Goal: Task Accomplishment & Management: Complete application form

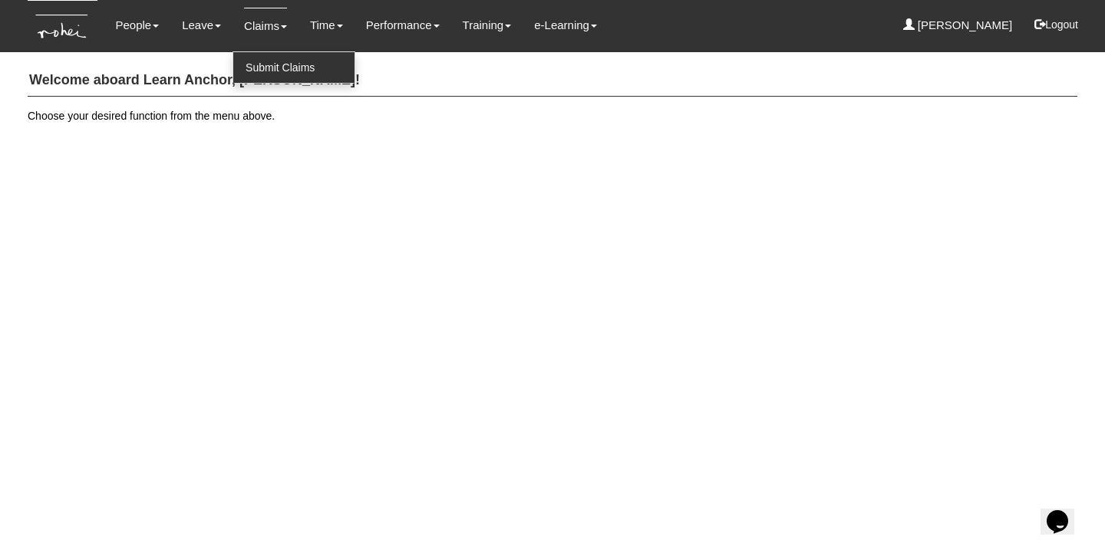
click at [246, 64] on link "Submit Claims" at bounding box center [293, 67] width 121 height 31
click at [312, 70] on link "Submit Claims" at bounding box center [293, 67] width 121 height 31
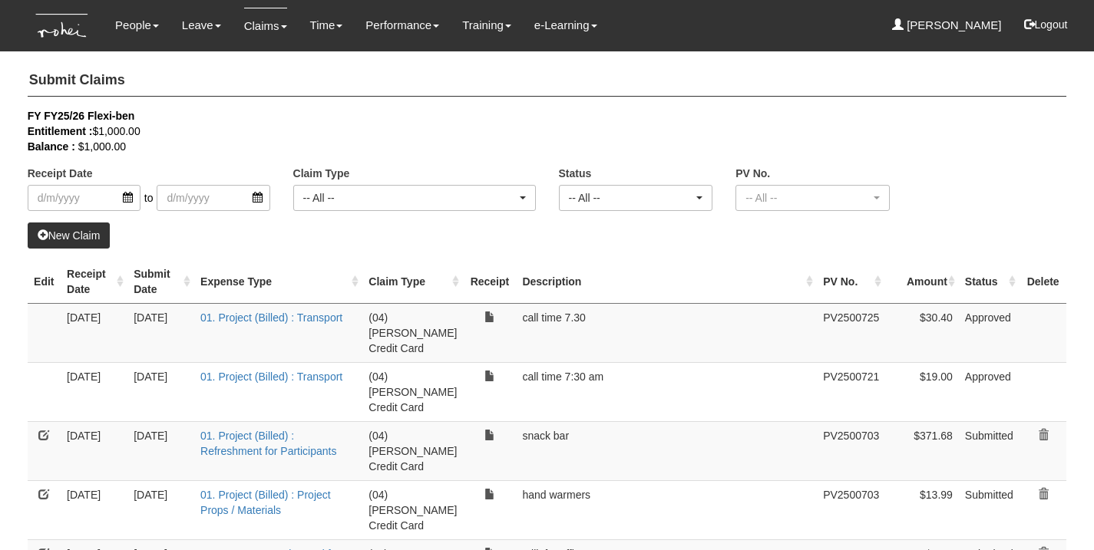
select select "50"
click at [72, 235] on link "New Claim" at bounding box center [69, 236] width 83 height 26
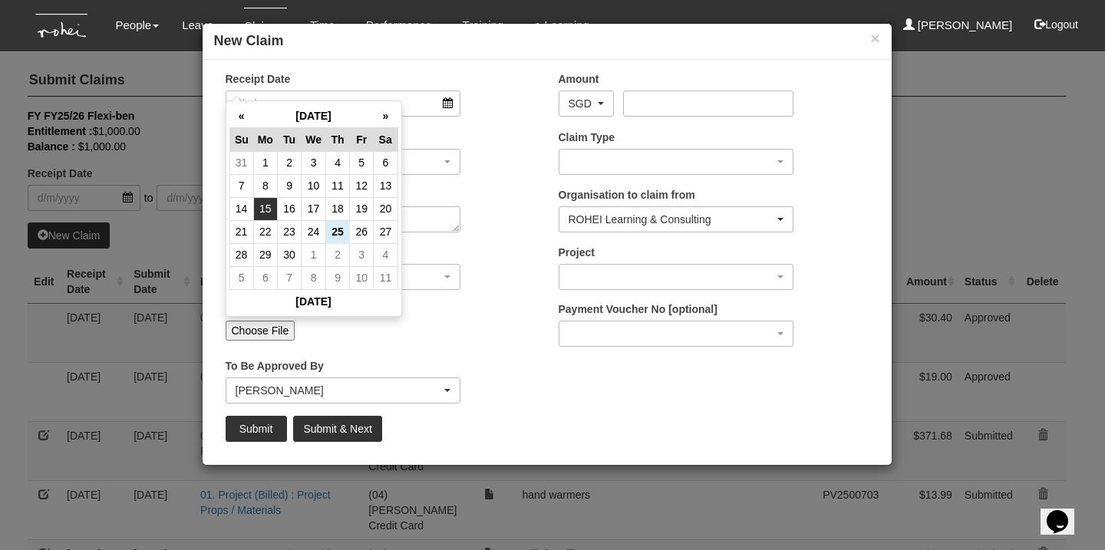
click at [271, 213] on td "15" at bounding box center [265, 208] width 24 height 23
type input "[DATE]"
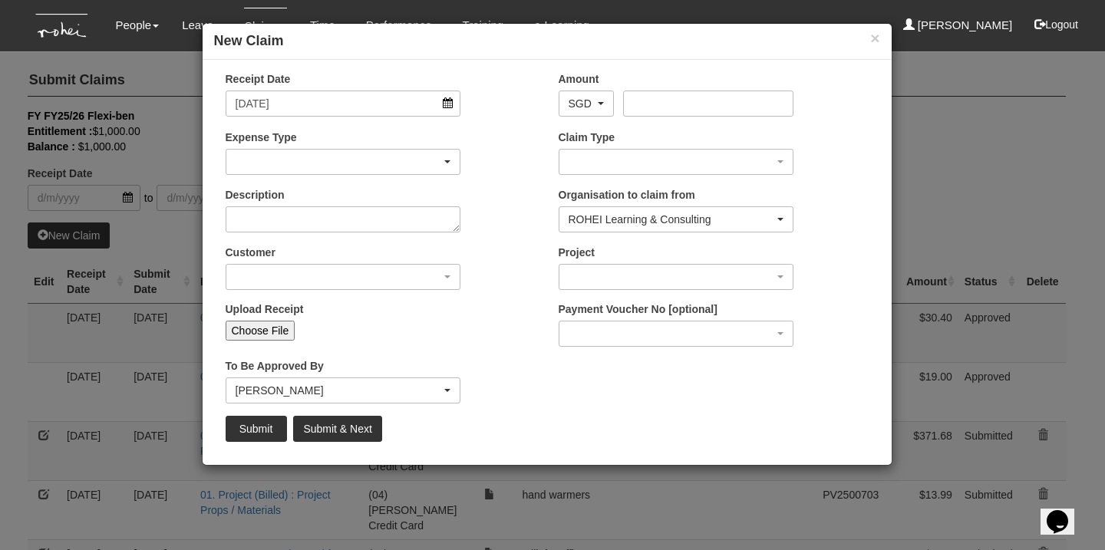
click at [279, 164] on div "button" at bounding box center [343, 162] width 234 height 25
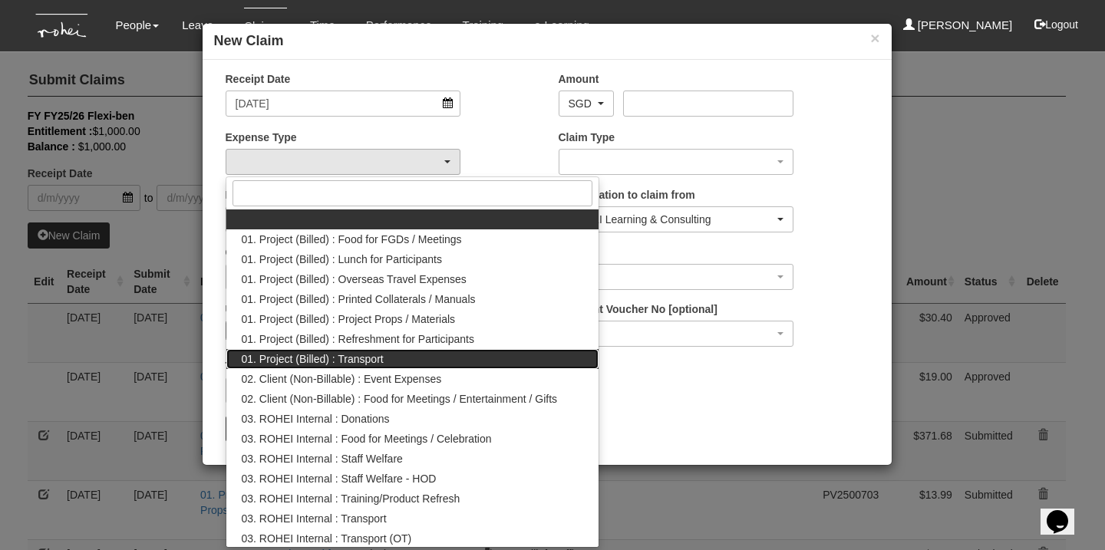
click at [328, 360] on span "01. Project (Billed) : Transport" at bounding box center [313, 359] width 142 height 15
select select "135"
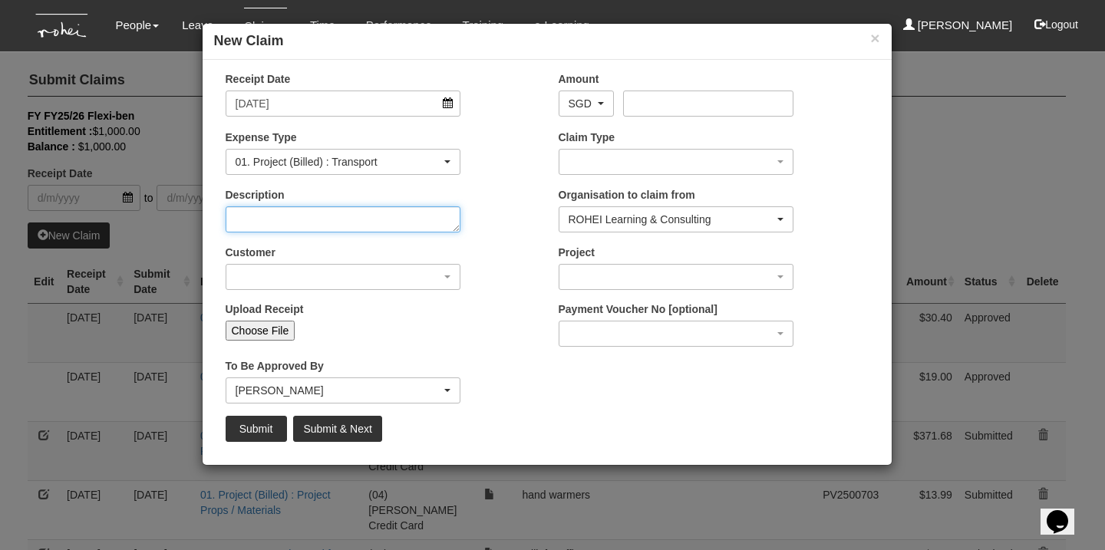
click at [318, 231] on textarea "Description" at bounding box center [344, 219] width 236 height 26
click at [326, 221] on textarea "Description" at bounding box center [344, 219] width 236 height 26
type textarea "call time 7:30"
click at [309, 285] on div "button" at bounding box center [343, 277] width 234 height 25
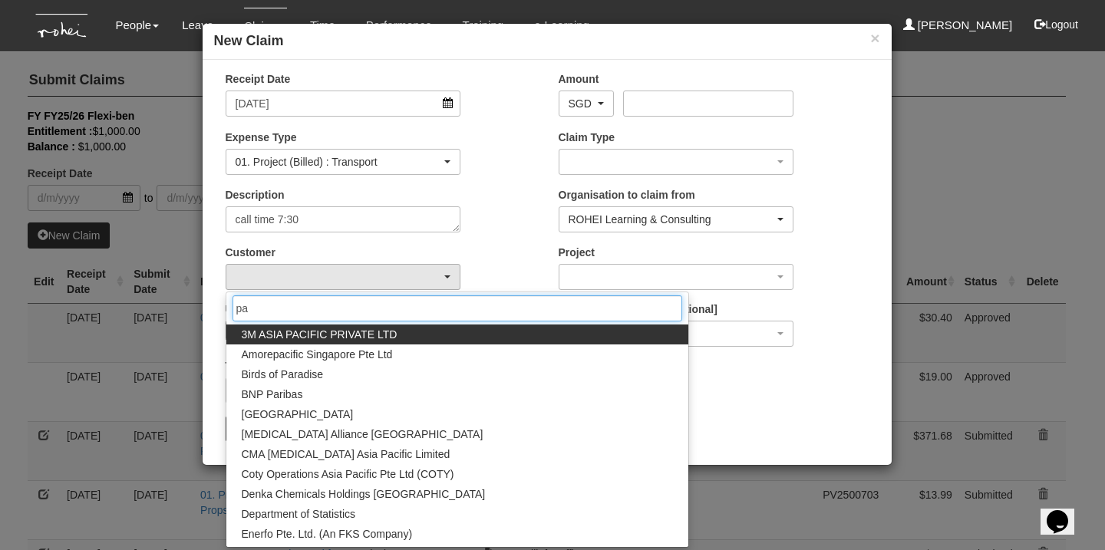
type input "pap"
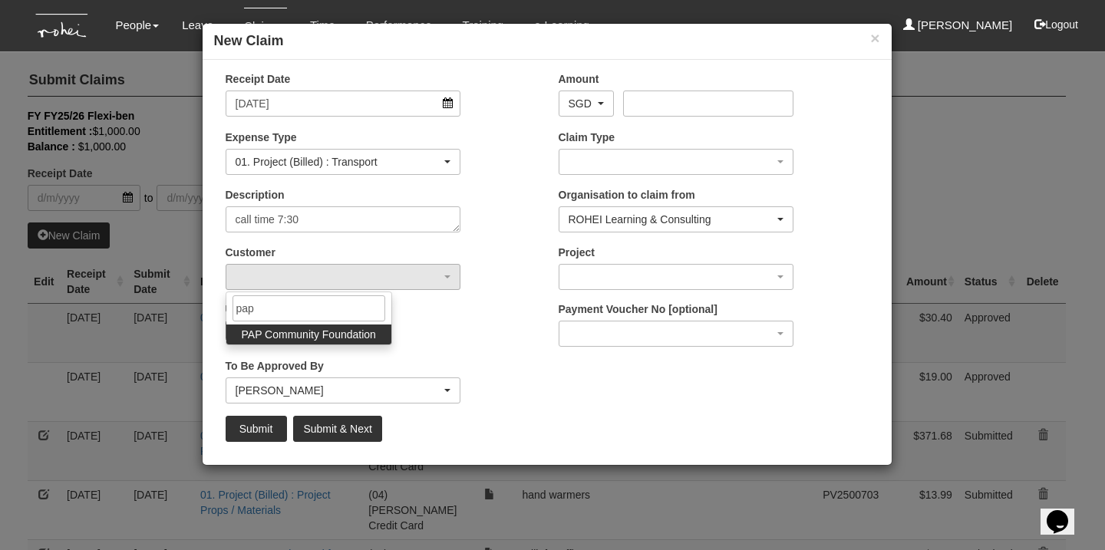
click at [299, 329] on span "PAP Community Foundation" at bounding box center [309, 334] width 134 height 15
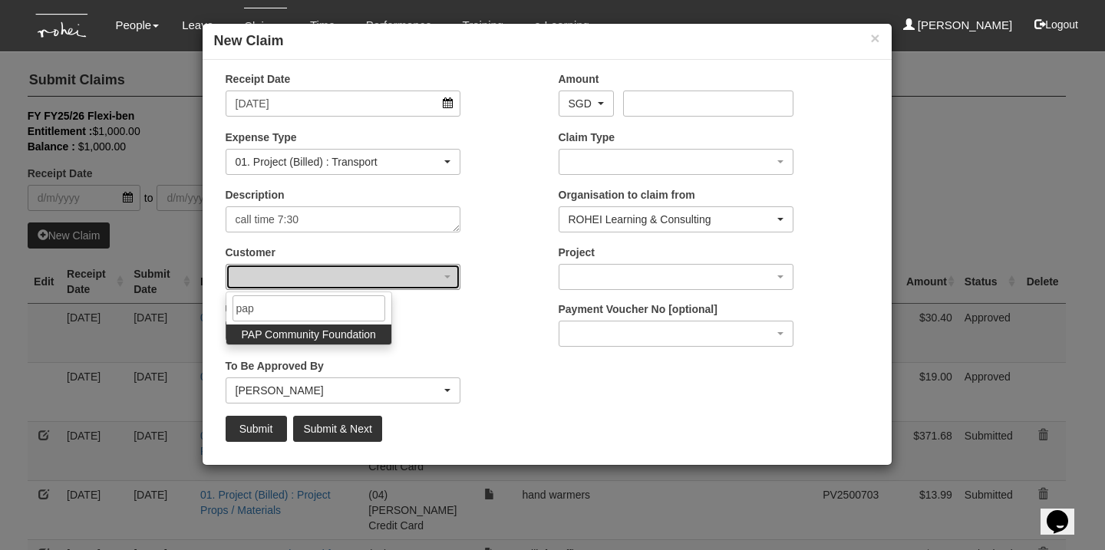
select select "608"
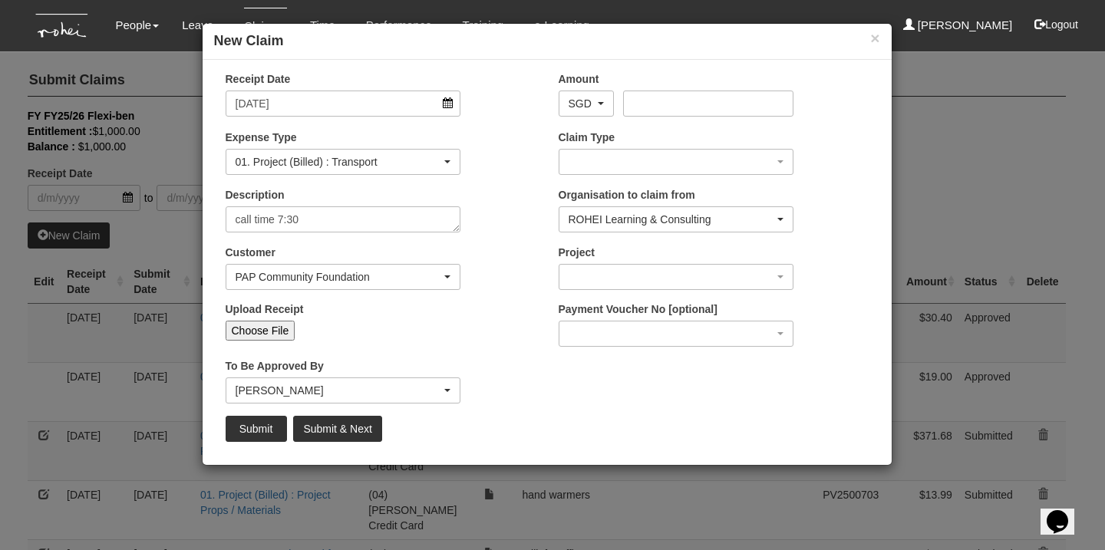
click at [237, 330] on input "Choose File" at bounding box center [261, 331] width 70 height 20
type input "C:\fakepath\30.40_Sep 15_PCF.pdf"
type input "Choose Another File"
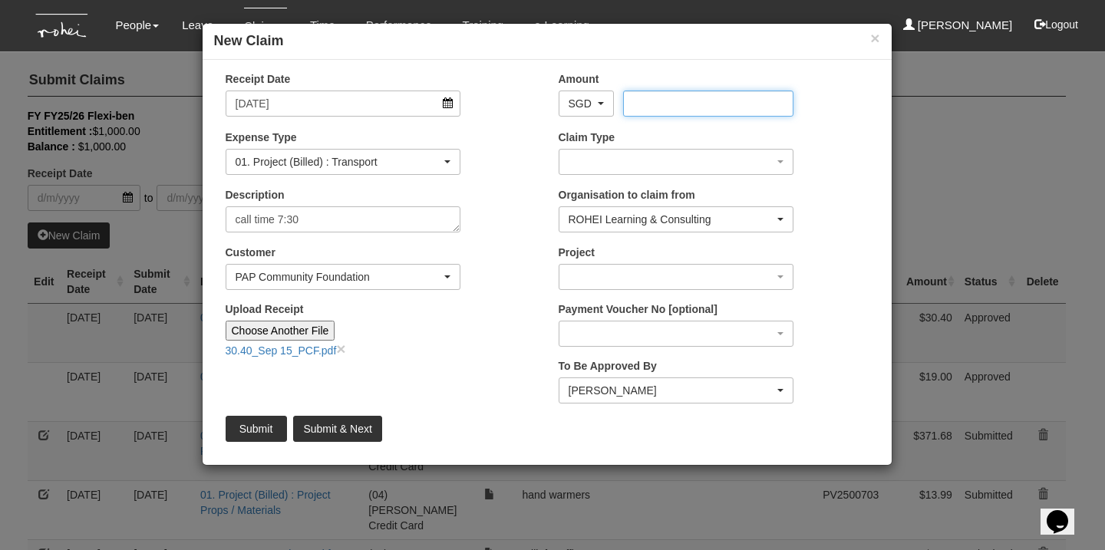
click at [695, 103] on input "Amount" at bounding box center [708, 104] width 170 height 26
type input "30"
type input "30.40"
click at [685, 171] on div "button" at bounding box center [676, 162] width 234 height 25
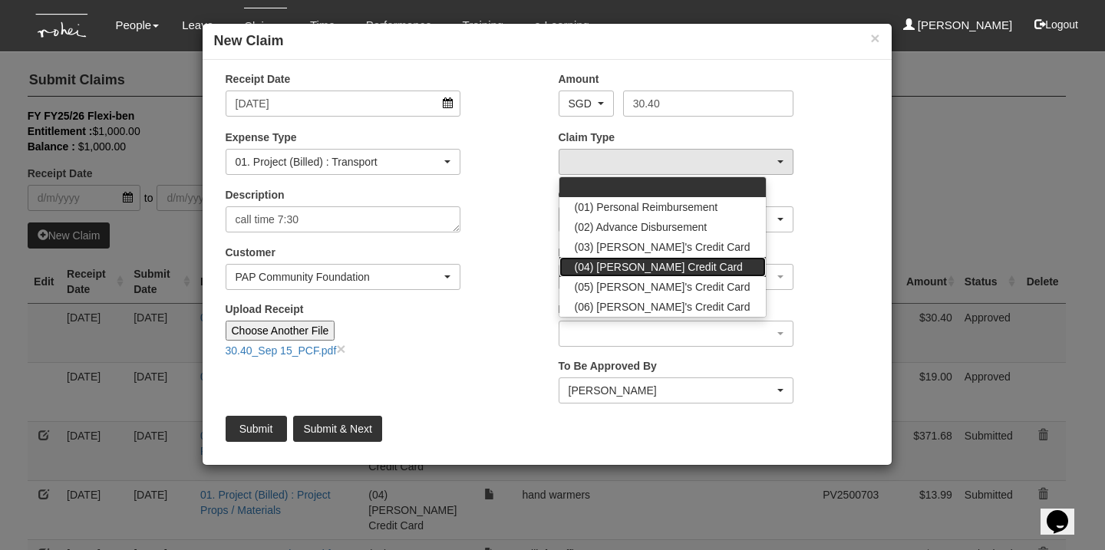
click at [689, 265] on link "(04) [PERSON_NAME] Credit Card" at bounding box center [662, 267] width 206 height 20
select select "16"
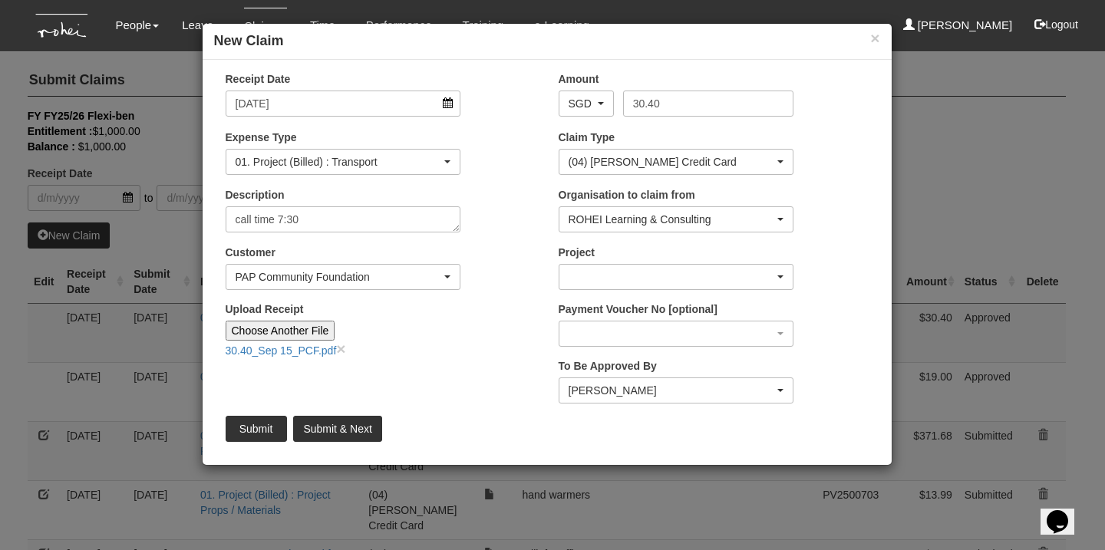
click at [652, 276] on div "button" at bounding box center [676, 277] width 234 height 25
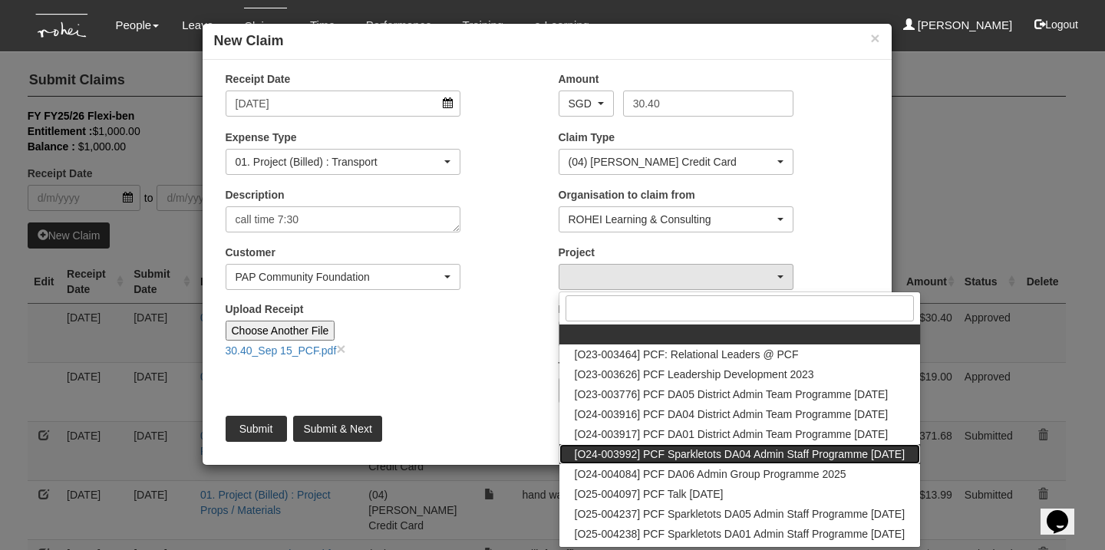
click at [747, 460] on span "[O24-003992] PCF Sparkletots DA04 Admin Staff Programme [DATE]" at bounding box center [740, 454] width 331 height 15
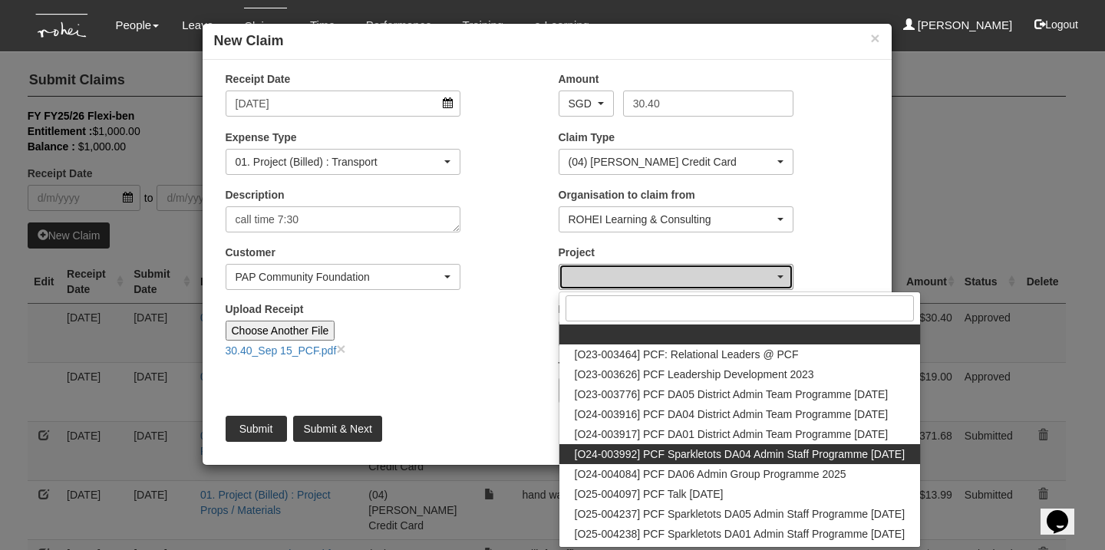
select select "2617"
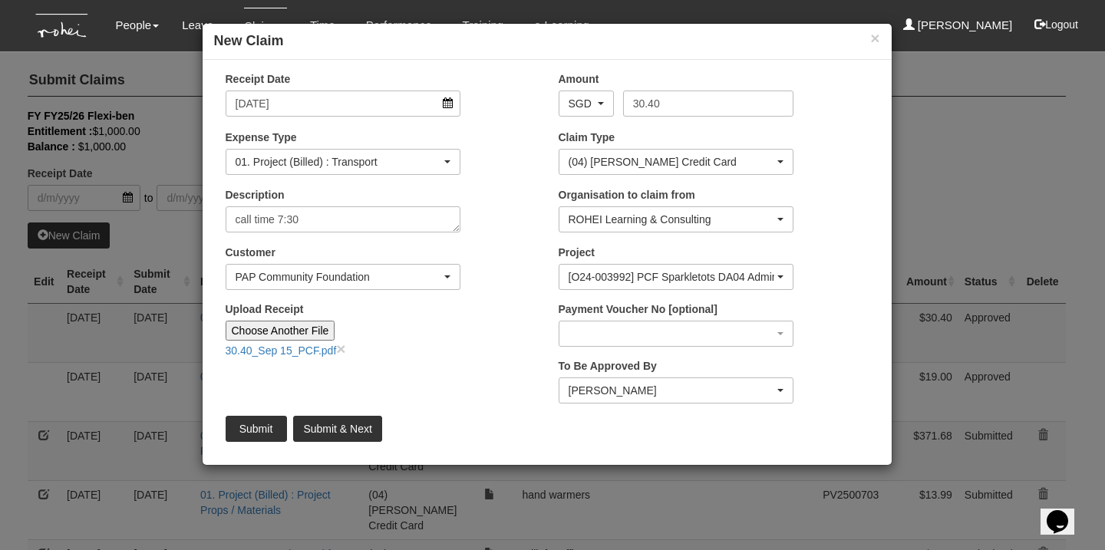
click at [363, 424] on input "Submit & Next" at bounding box center [337, 429] width 88 height 26
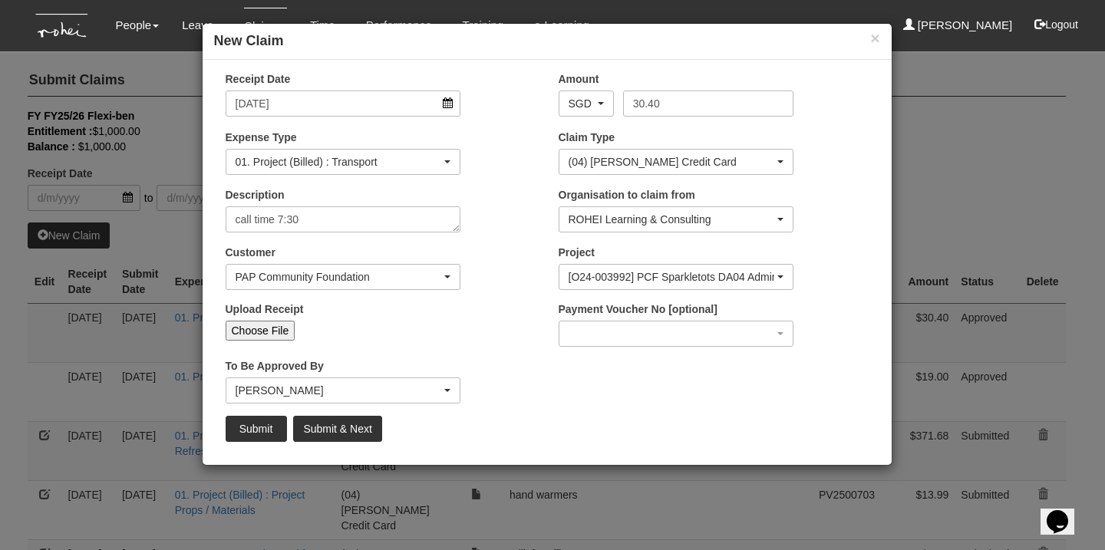
type input "Choose File"
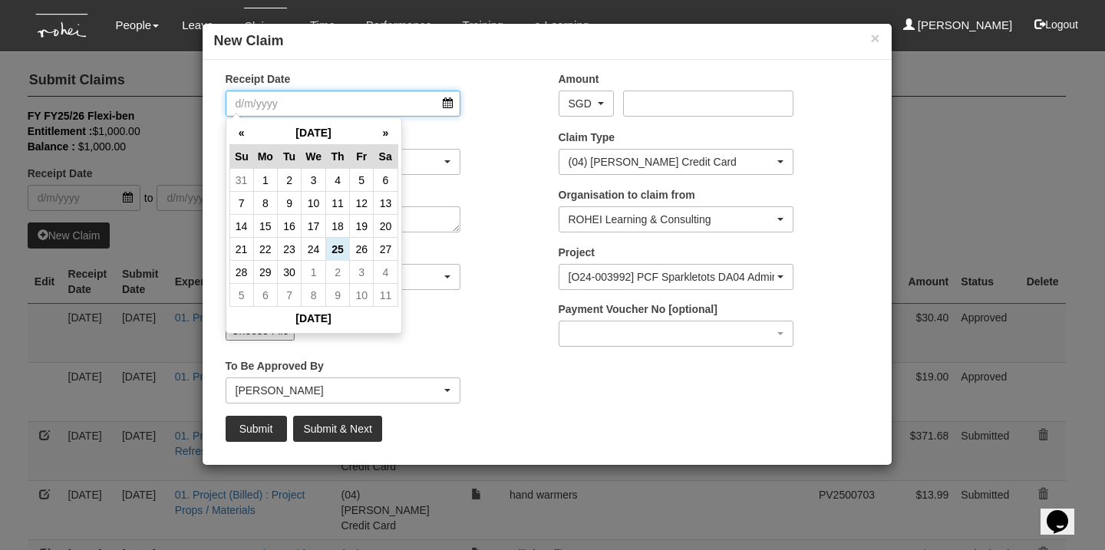
click at [361, 92] on input "Receipt Date" at bounding box center [344, 104] width 236 height 26
click at [288, 209] on td "9" at bounding box center [290, 203] width 24 height 23
type input "[DATE]"
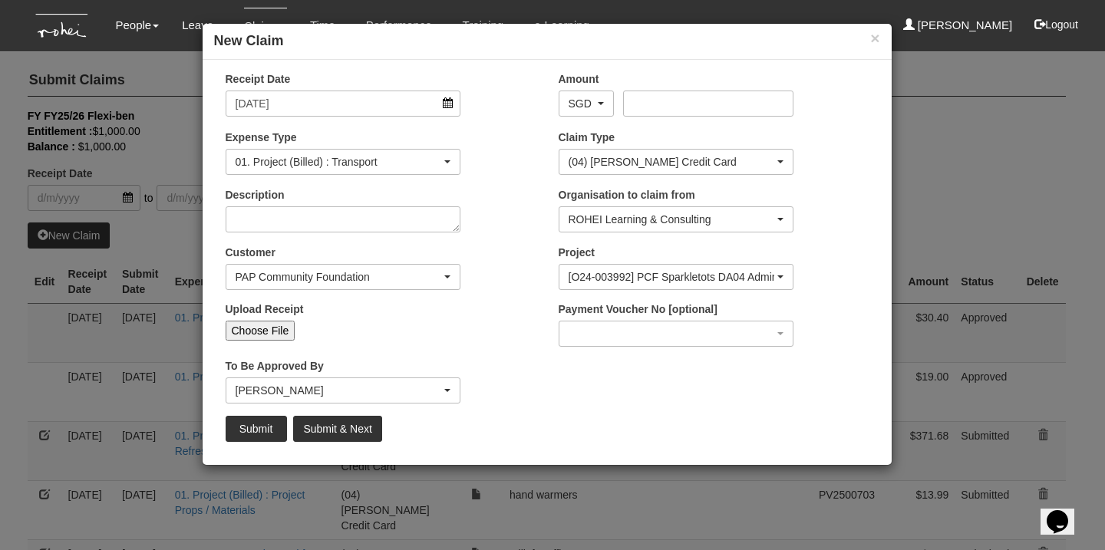
select select "50"
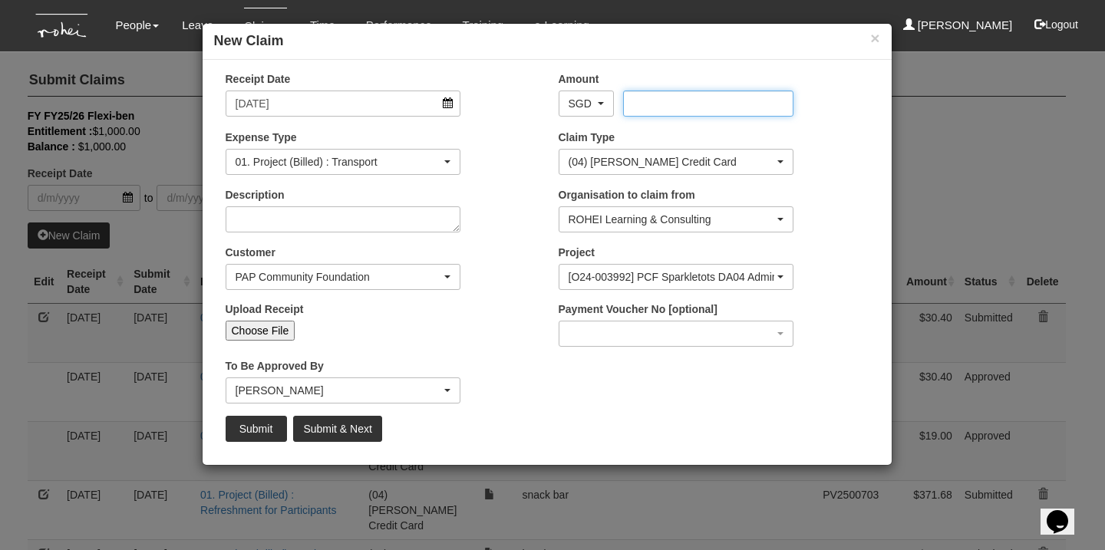
click at [662, 102] on input "Amount" at bounding box center [708, 104] width 170 height 26
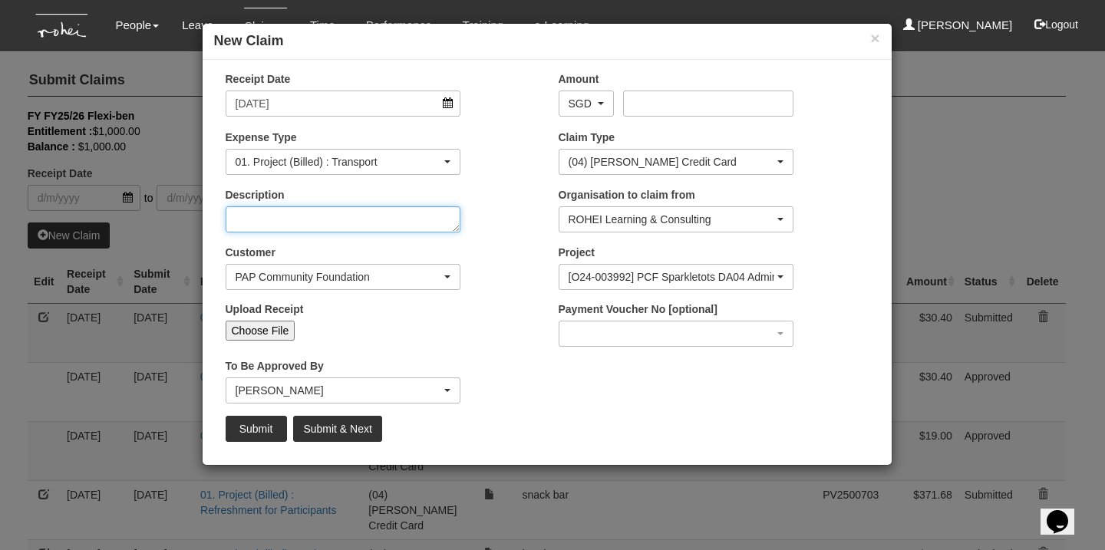
click at [346, 212] on textarea "Description" at bounding box center [344, 219] width 236 height 26
type textarea "call time: 7:30 am"
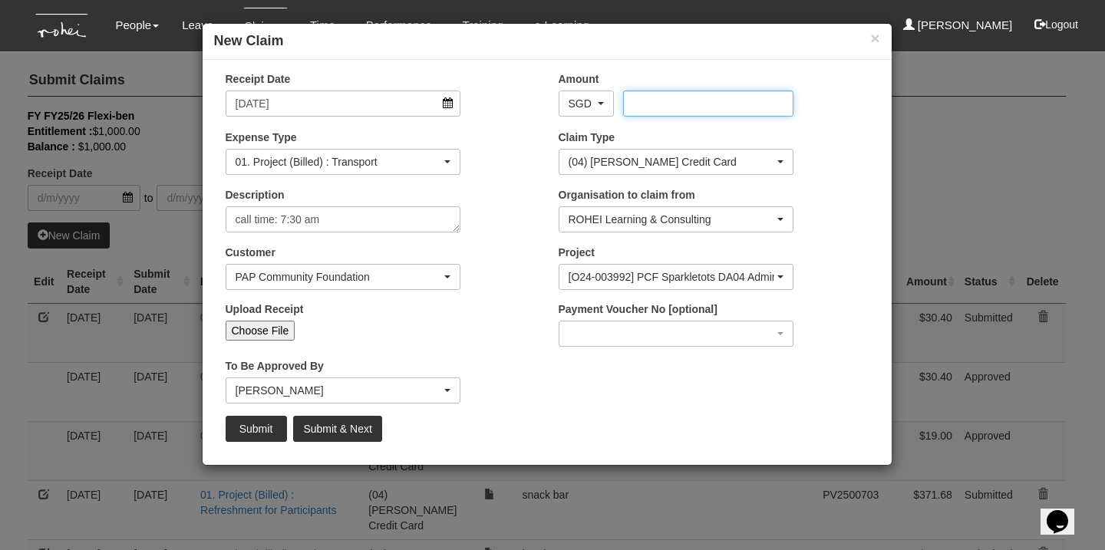
click at [671, 91] on input "Amount" at bounding box center [708, 104] width 170 height 26
type input "19.00"
click at [695, 275] on div "[O24-003992] PCF Sparkletots DA04 Admin Staff Programme [DATE]" at bounding box center [672, 276] width 206 height 15
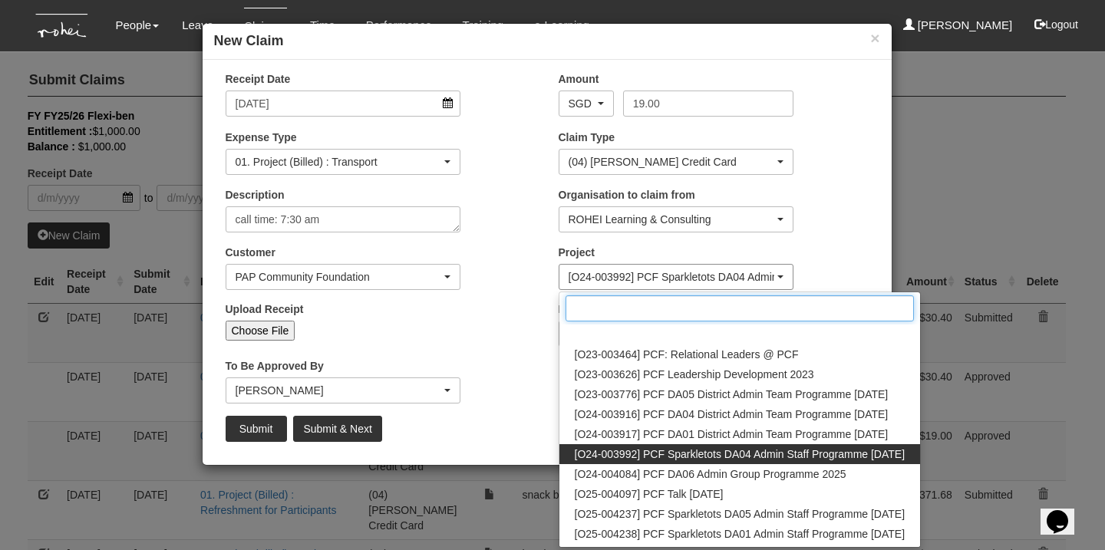
scroll to position [17, 0]
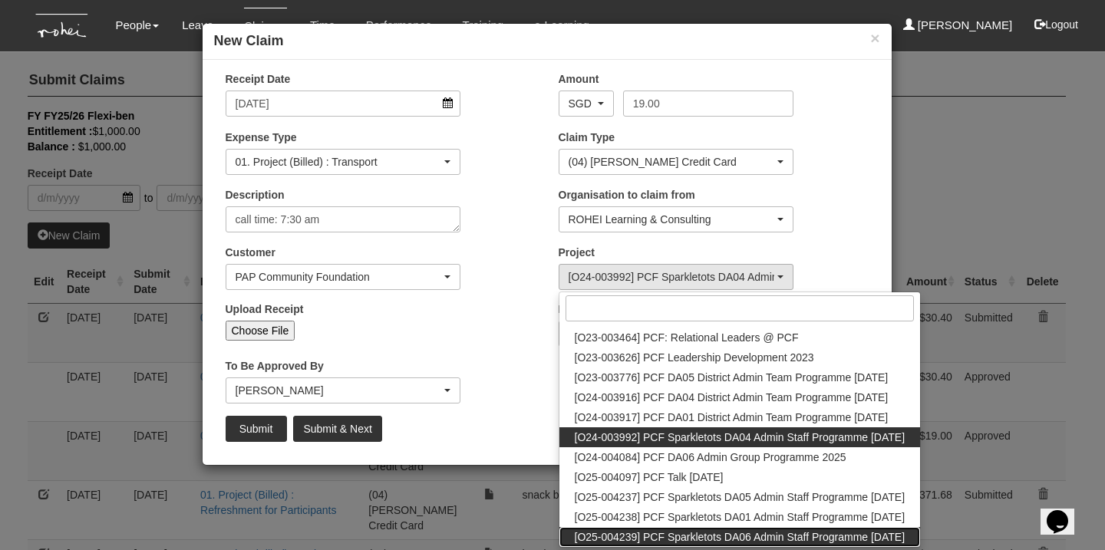
click at [695, 534] on span "[O25-004239] PCF Sparkletots DA06 Admin Staff Programme [DATE]" at bounding box center [740, 537] width 331 height 15
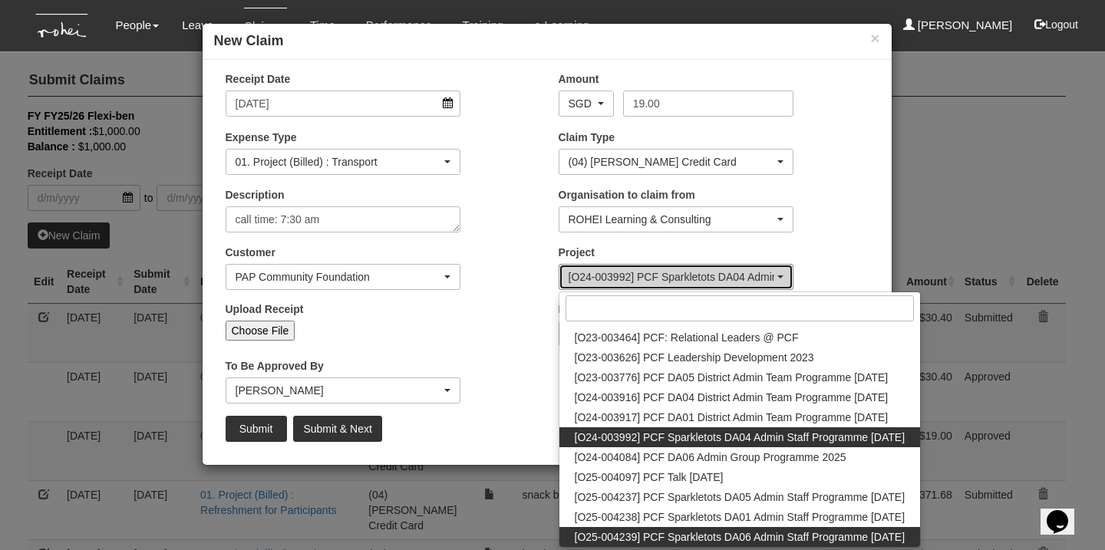
select select "2857"
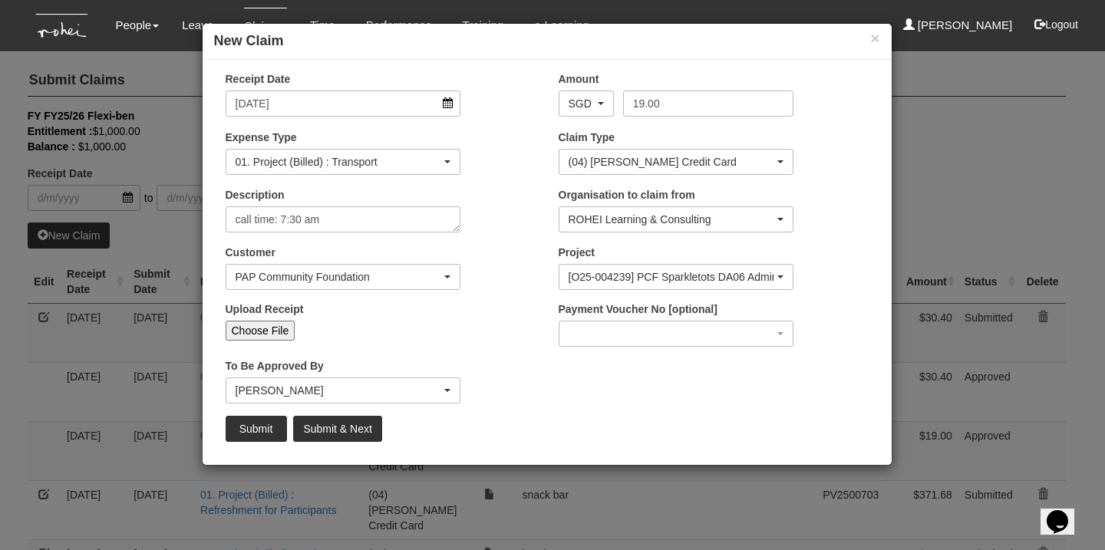
click at [267, 331] on input "Choose File" at bounding box center [261, 331] width 70 height 20
type input "C:\fakepath\Sep 9_19.00_PCF.pdf"
type input "Choose Another File"
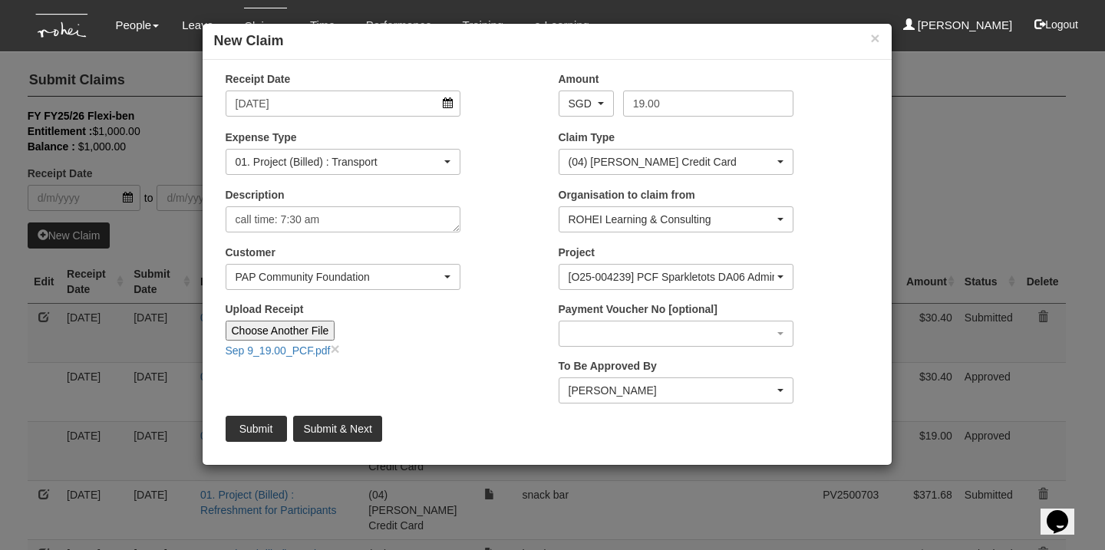
click at [631, 387] on div "[PERSON_NAME]" at bounding box center [672, 390] width 206 height 15
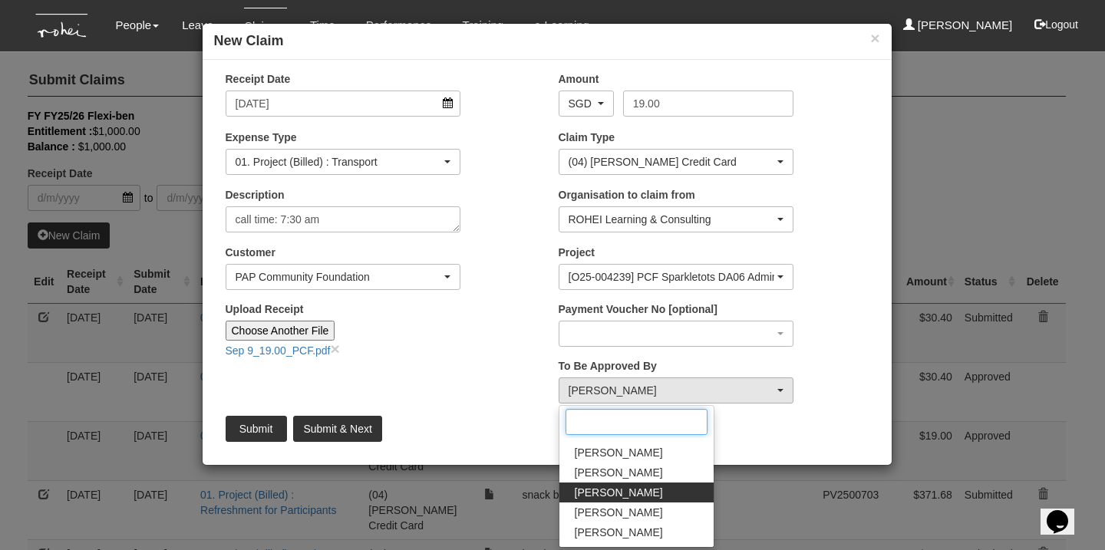
click at [627, 424] on input "Search" at bounding box center [637, 422] width 142 height 26
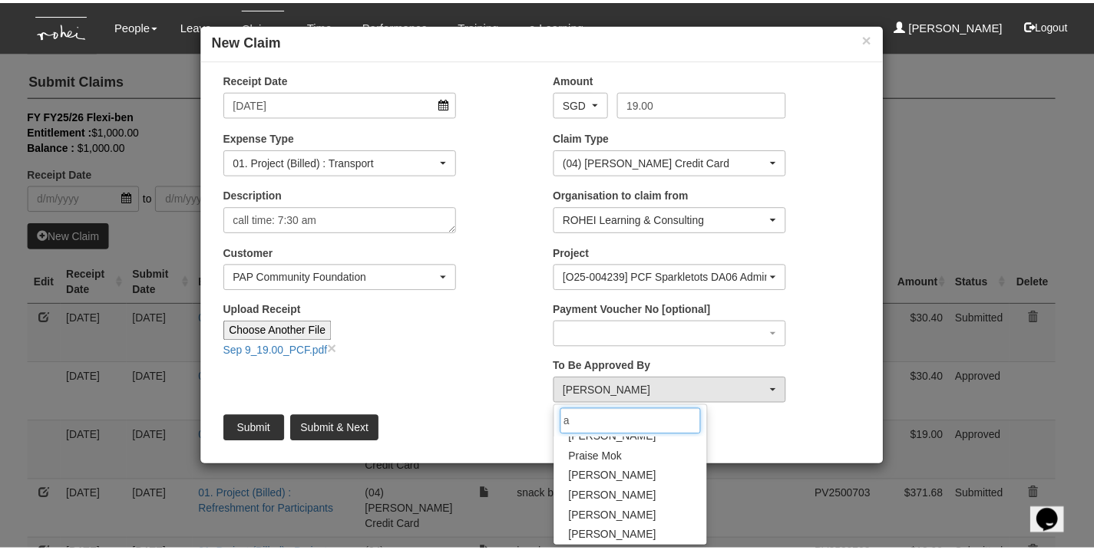
scroll to position [0, 0]
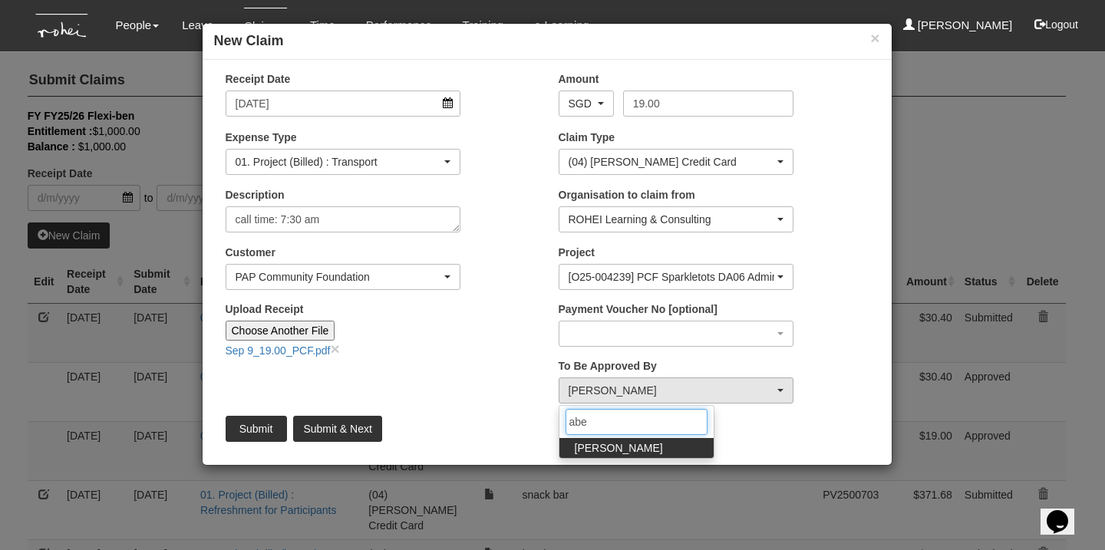
type input "[PERSON_NAME]"
click at [606, 448] on span "[PERSON_NAME]" at bounding box center [619, 448] width 88 height 15
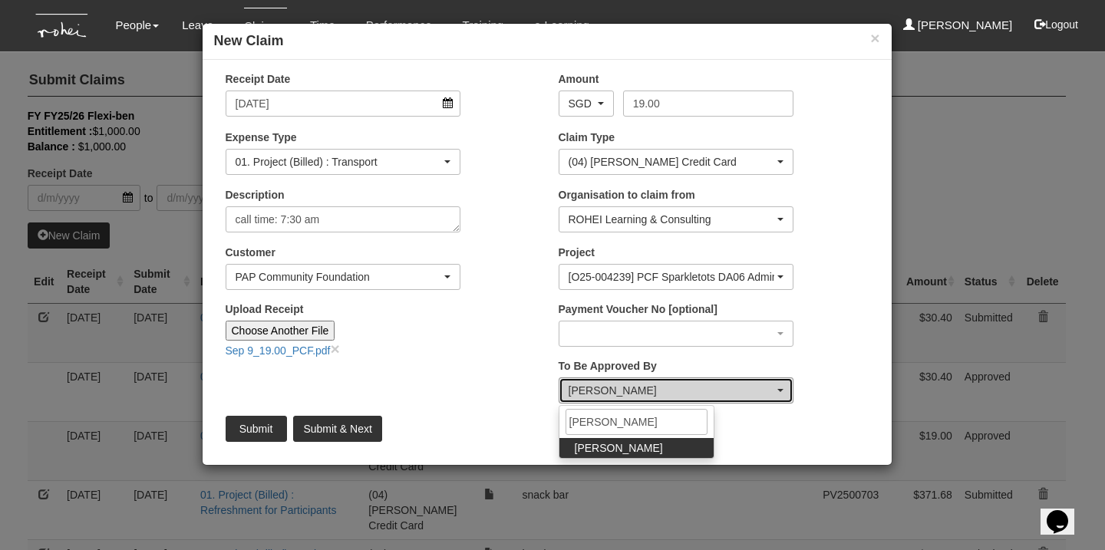
select select "bab5243c-beed-41fc-b362-49a7e6e66dc1"
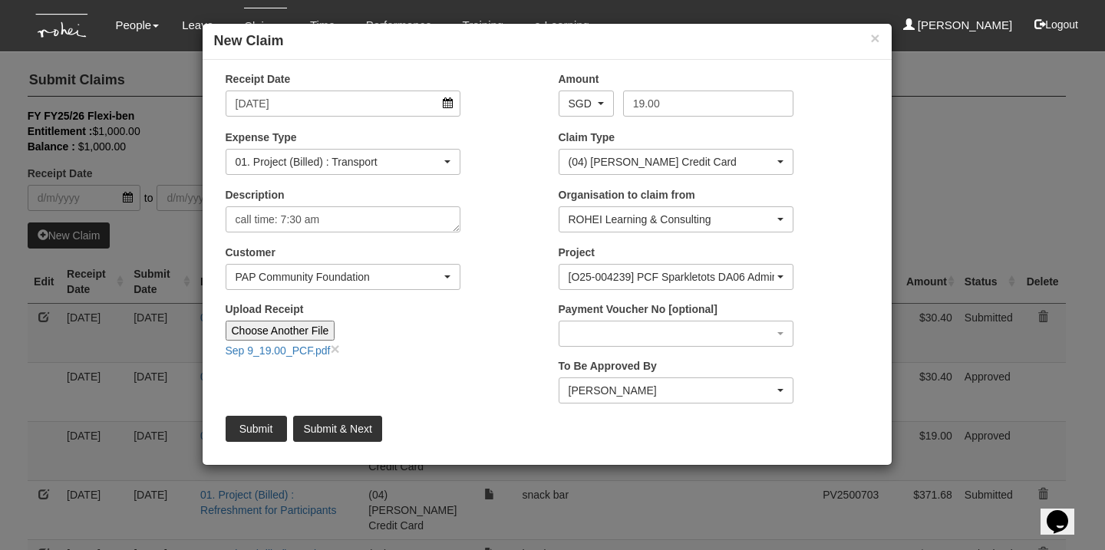
click at [257, 431] on input "Submit" at bounding box center [256, 429] width 61 height 26
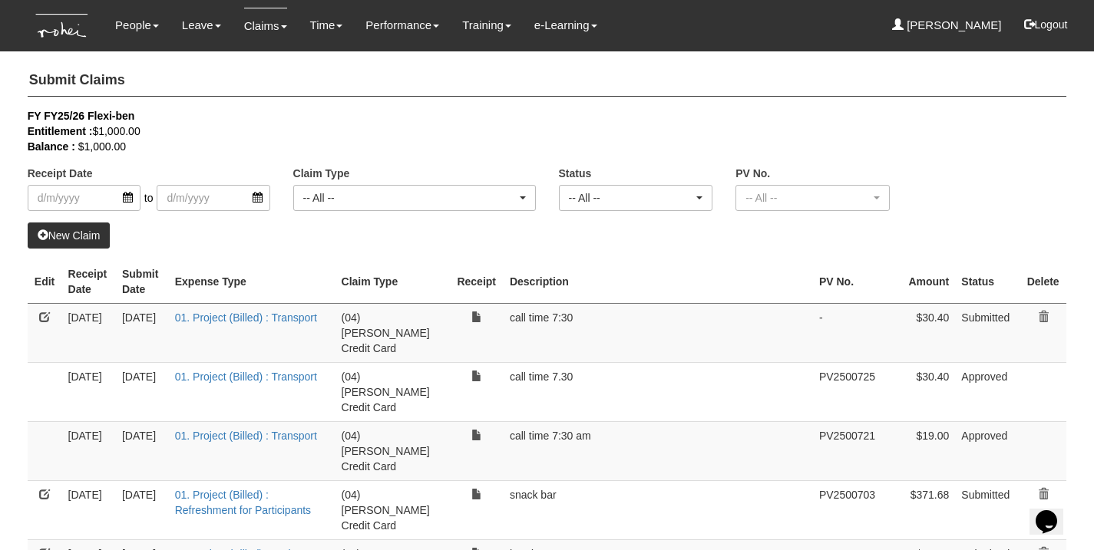
select select "50"
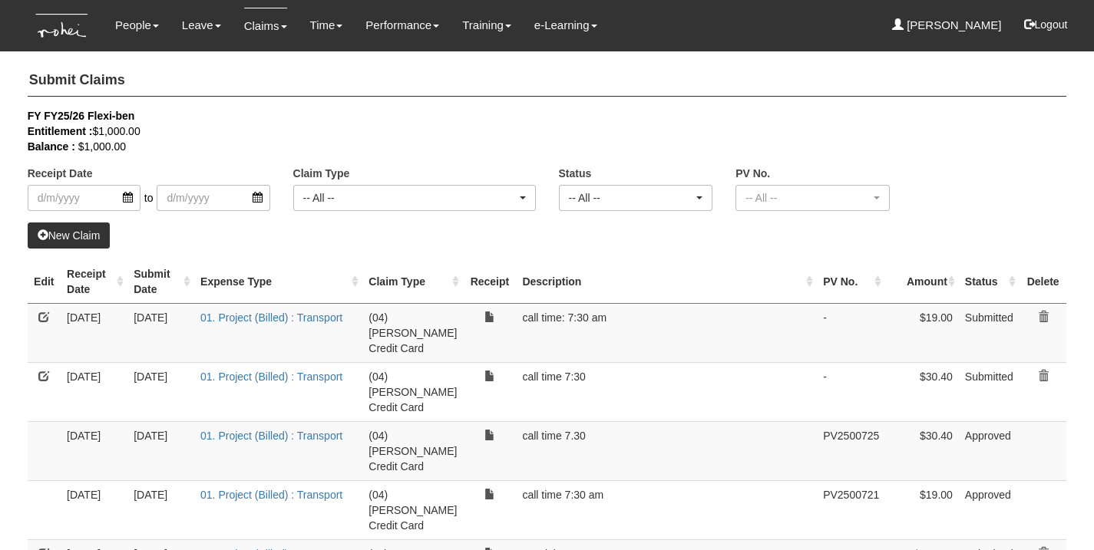
select select "50"
click at [282, 430] on link "01. Project (Billed) : Transport" at bounding box center [271, 436] width 142 height 12
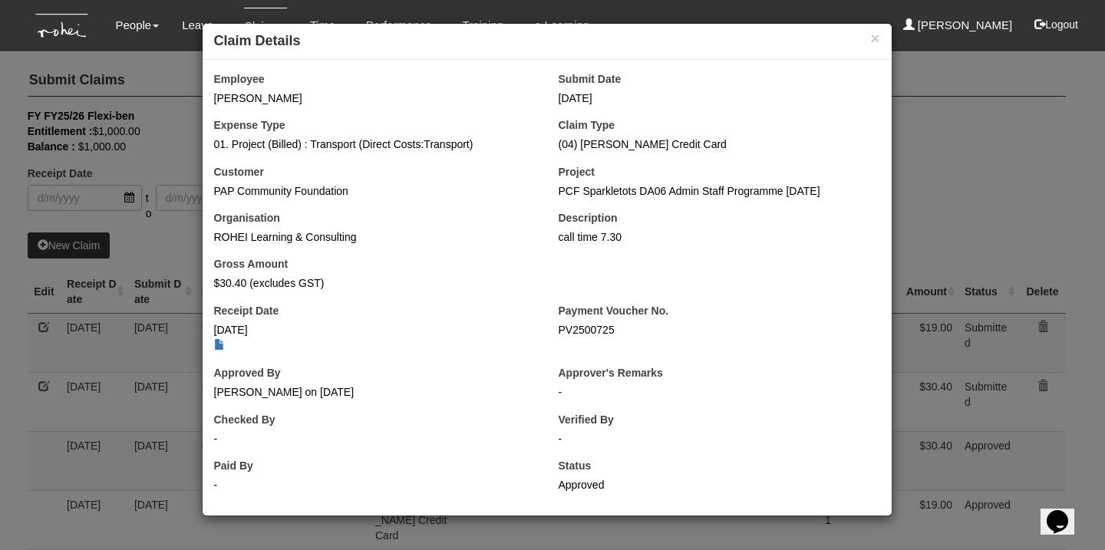
click at [1014, 177] on div "× Claim Details Employee Mirzi Rayza Tabian Gardon Submit Date 15/9/2025 Expens…" at bounding box center [552, 275] width 1105 height 550
click at [873, 39] on button "×" at bounding box center [874, 38] width 9 height 16
